Goal: Transaction & Acquisition: Purchase product/service

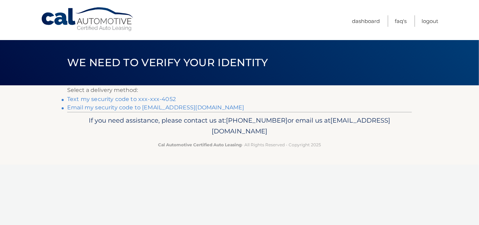
click at [145, 96] on link "Text my security code to xxx-xxx-4052" at bounding box center [121, 99] width 109 height 7
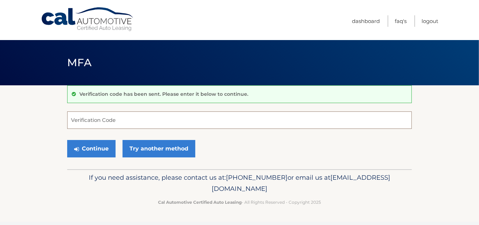
click at [100, 117] on input "Verification Code" at bounding box center [239, 119] width 344 height 17
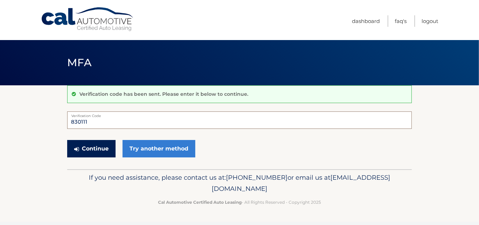
type input "830111"
click at [82, 146] on button "Continue" at bounding box center [91, 148] width 48 height 17
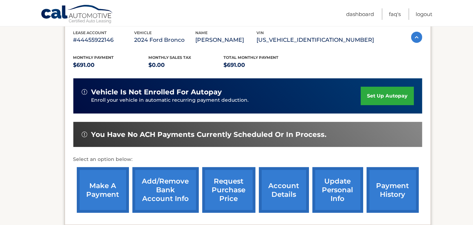
scroll to position [139, 0]
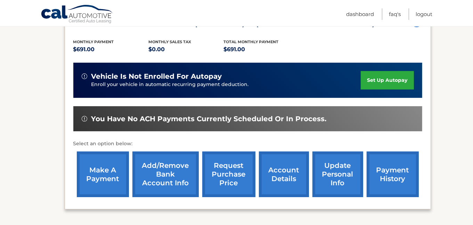
click at [102, 181] on link "make a payment" at bounding box center [103, 174] width 52 height 46
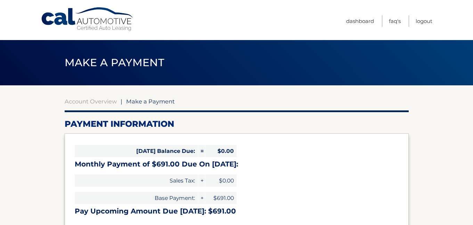
select select "M2JhYThmOTctM2M2NS00NDc0LWJmNWEtMjU2ZTc1ODBlNjQw"
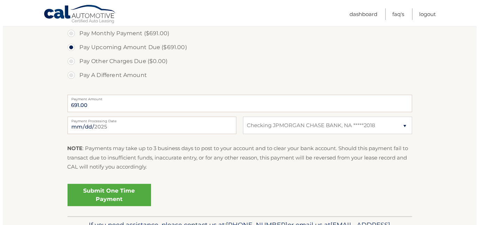
scroll to position [243, 0]
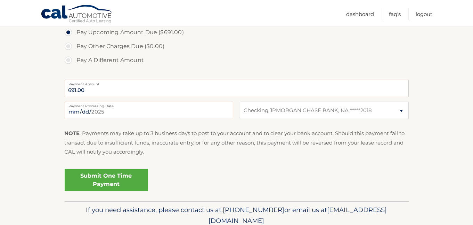
click at [103, 179] on link "Submit One Time Payment" at bounding box center [106, 180] width 83 height 22
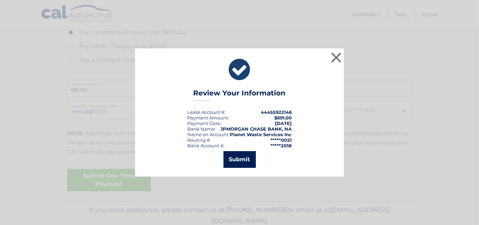
click at [238, 158] on button "Submit" at bounding box center [239, 159] width 32 height 17
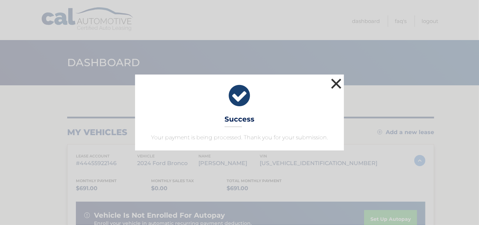
click at [337, 82] on button "×" at bounding box center [336, 84] width 14 height 14
